Goal: Task Accomplishment & Management: Use online tool/utility

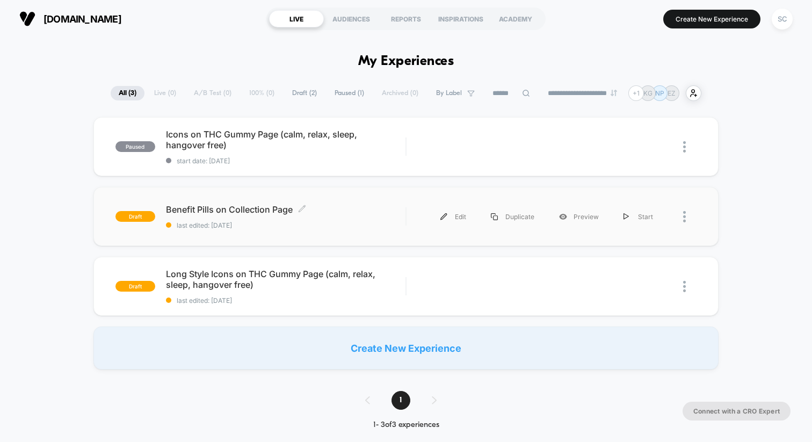
click at [325, 223] on span "last edited: [DATE]" at bounding box center [286, 225] width 240 height 8
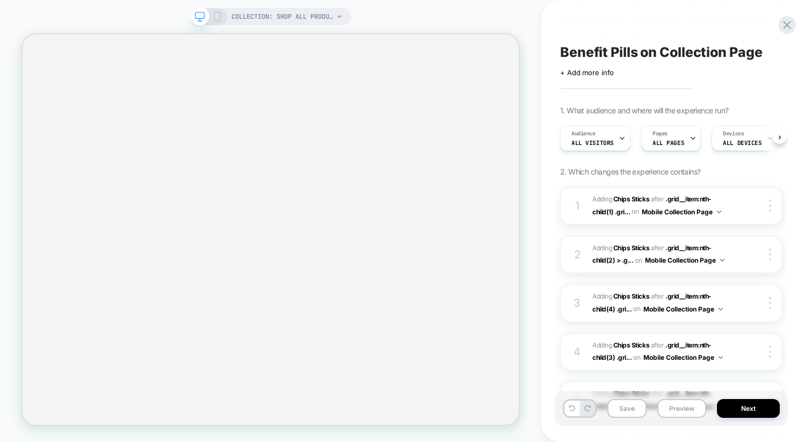
scroll to position [0, 1]
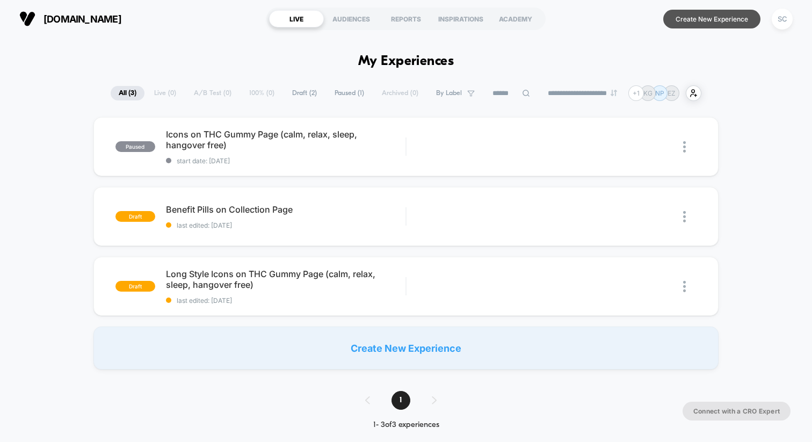
click at [704, 26] on button "Create New Experience" at bounding box center [712, 19] width 97 height 19
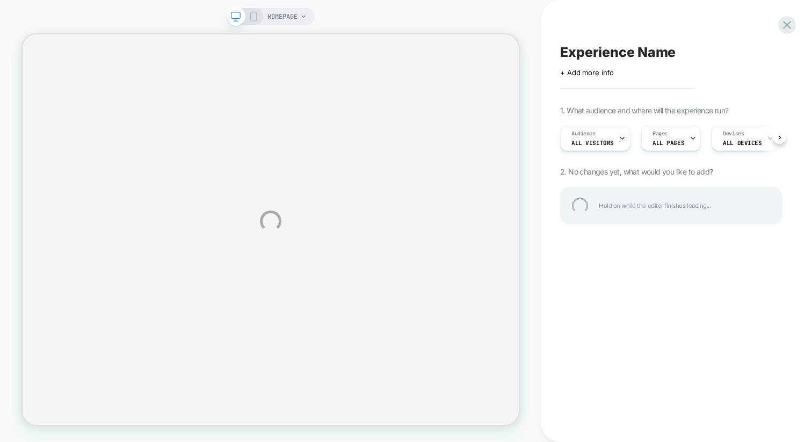
click at [254, 18] on div "HOMEPAGE Experience Name Click to edit experience details + Add more info 1. Wh…" at bounding box center [406, 221] width 812 height 442
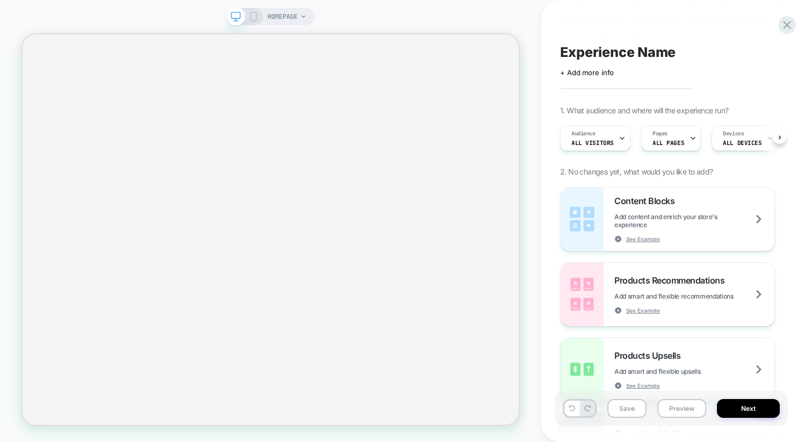
click at [249, 19] on icon at bounding box center [254, 17] width 10 height 10
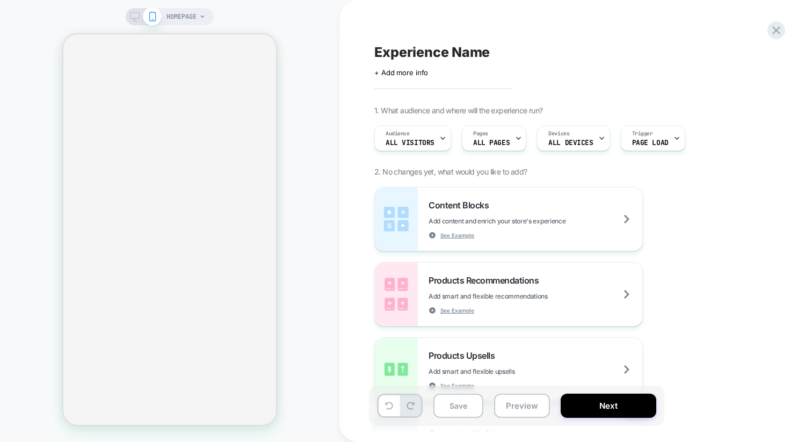
click at [135, 13] on icon at bounding box center [135, 17] width 10 height 10
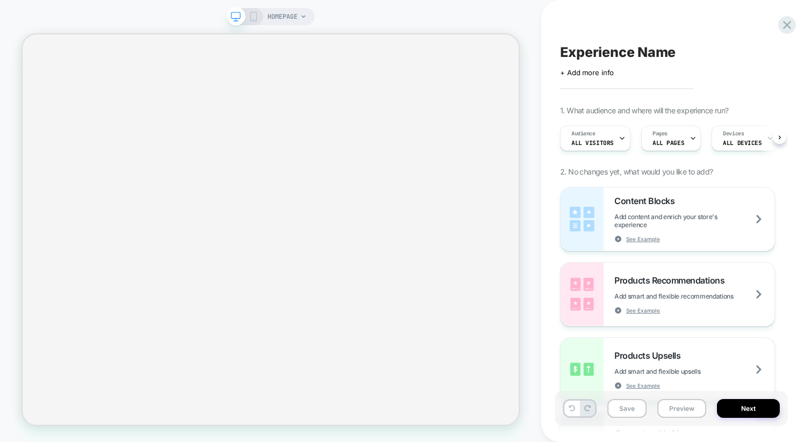
scroll to position [0, 1]
click at [255, 14] on icon at bounding box center [254, 17] width 10 height 10
